Goal: Answer question/provide support: Share knowledge or assist other users

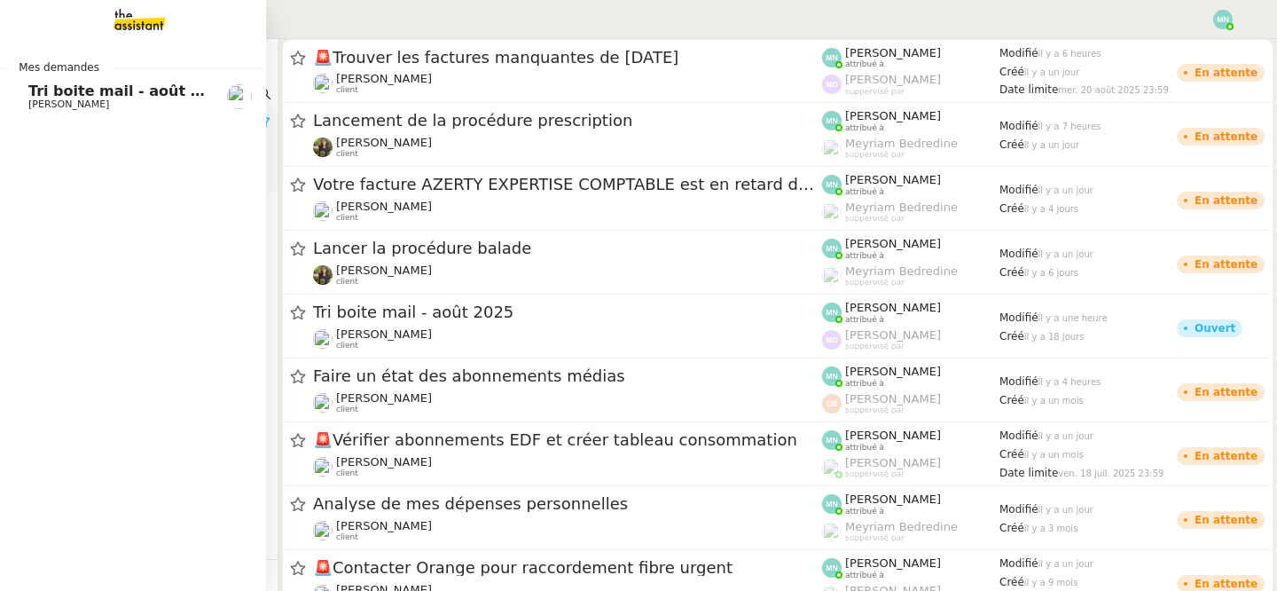
click at [107, 95] on span "Tri boite mail - août 2025" at bounding box center [128, 91] width 201 height 17
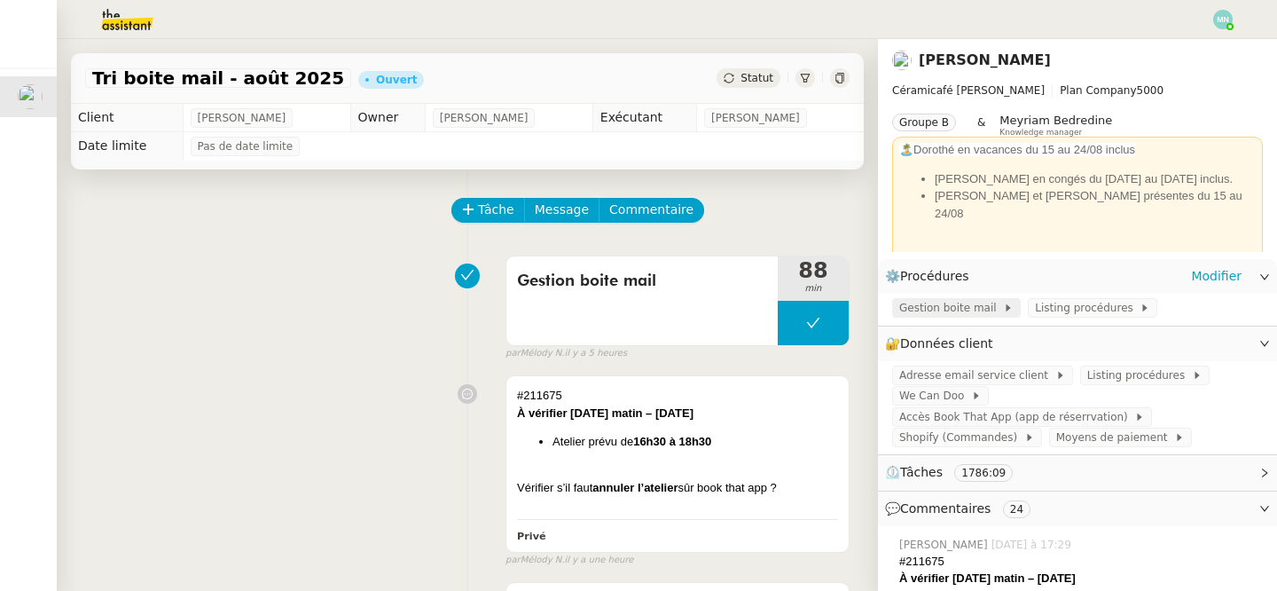
click at [953, 302] on span "Gestion boite mail" at bounding box center [952, 308] width 104 height 18
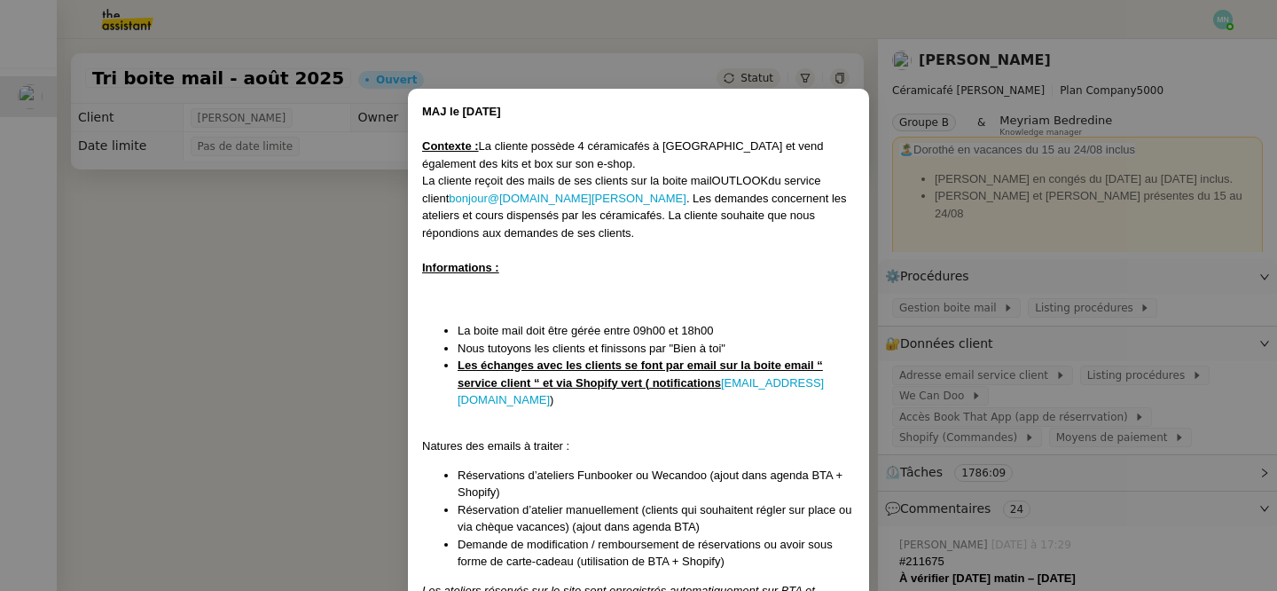
click at [993, 365] on nz-modal-container "MAJ le [DATE] Contexte : La cliente possède 4 céramicafés à [GEOGRAPHIC_DATA] e…" at bounding box center [638, 295] width 1277 height 591
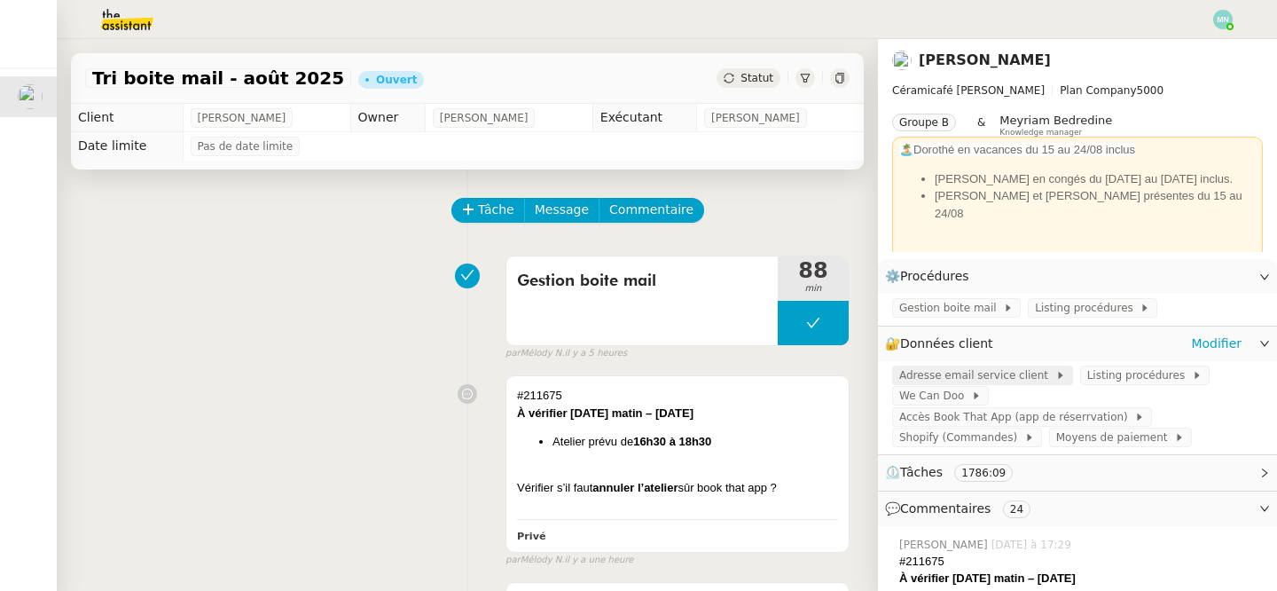
click at [979, 378] on span "Adresse email service client" at bounding box center [978, 375] width 156 height 18
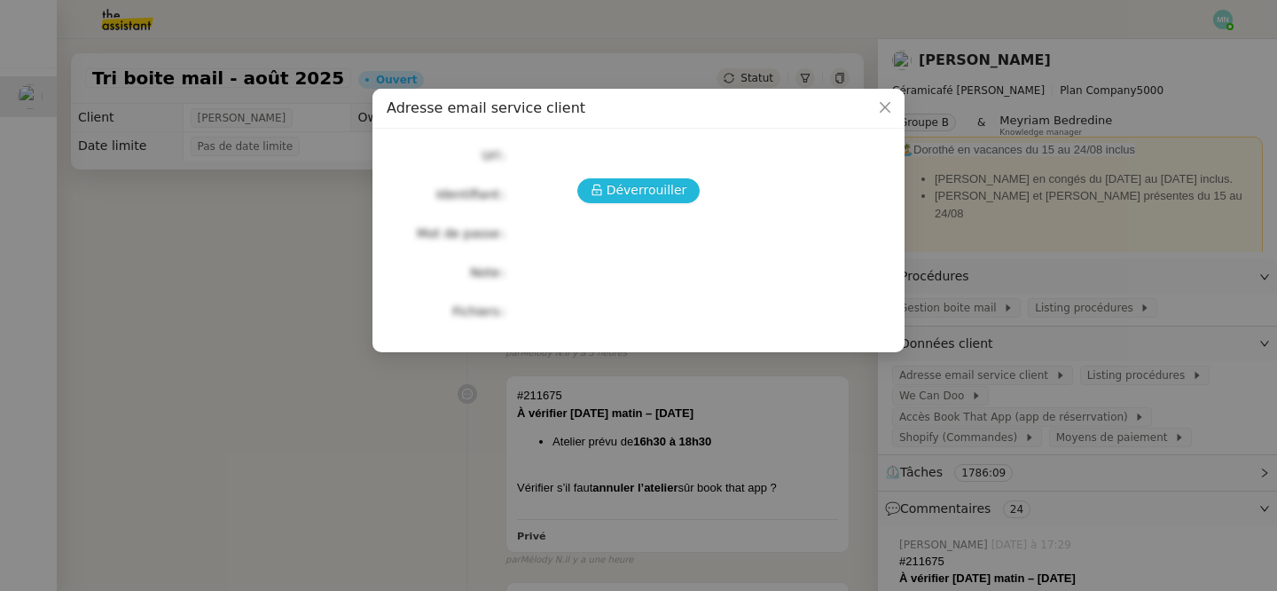
click at [654, 185] on span "Déverrouiller" at bounding box center [647, 190] width 81 height 20
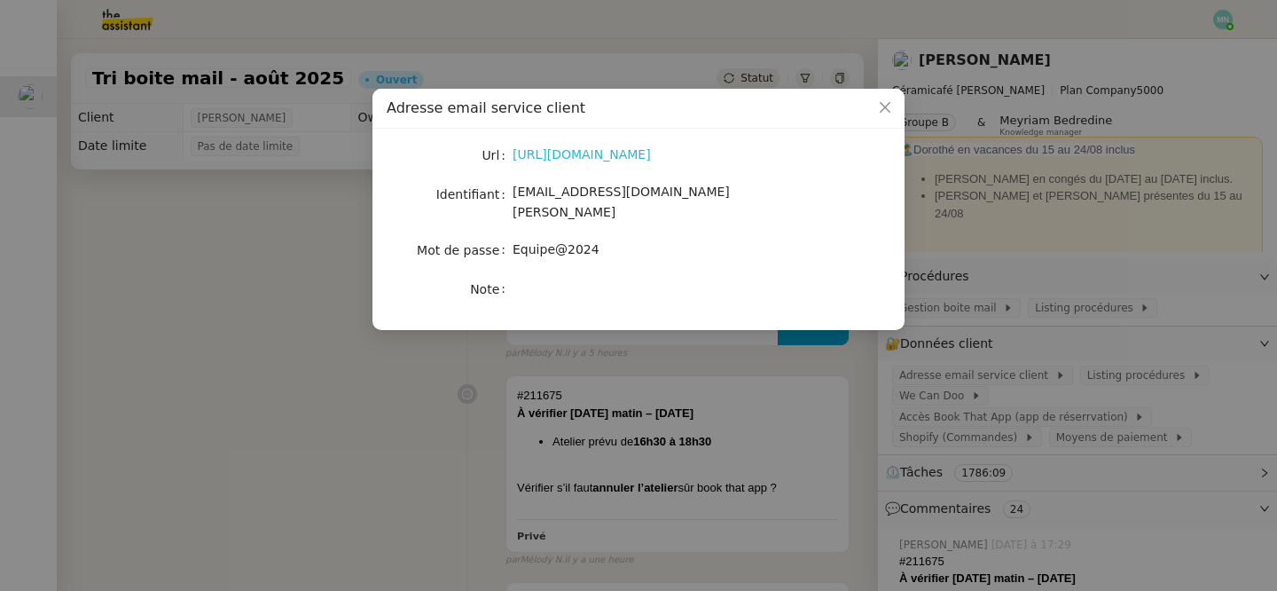
click at [632, 157] on link "[URL][DOMAIN_NAME]" at bounding box center [582, 154] width 138 height 14
click at [885, 106] on icon "Close" at bounding box center [885, 107] width 14 height 14
